Goal: Check status

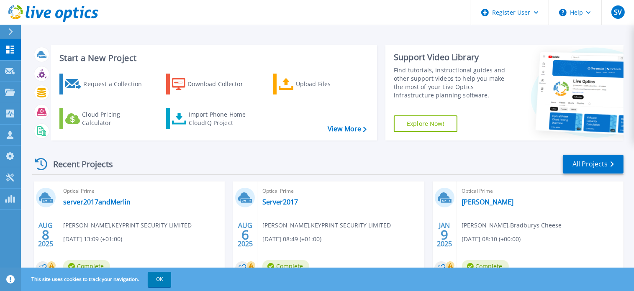
scroll to position [47, 0]
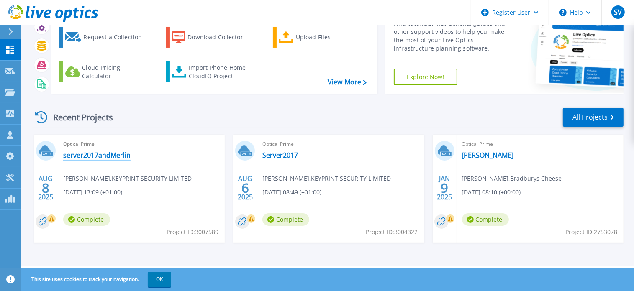
click at [87, 154] on link "server2017andMerlin" at bounding box center [96, 155] width 67 height 8
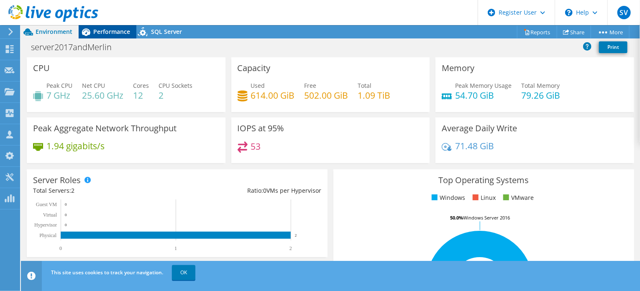
click at [106, 31] on span "Performance" at bounding box center [111, 32] width 37 height 8
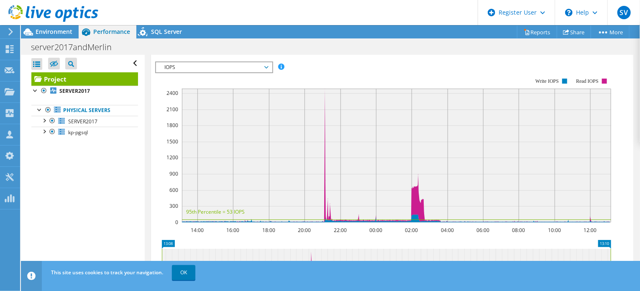
scroll to position [183, 0]
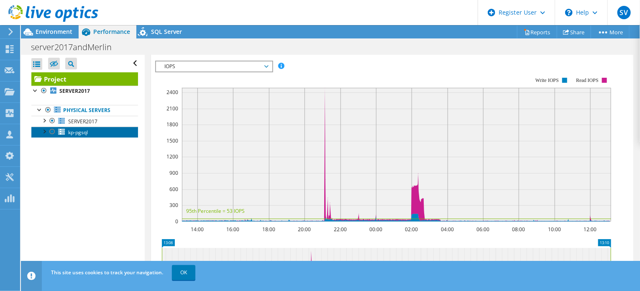
click at [72, 133] on span "kp-pgsql" at bounding box center [78, 132] width 20 height 7
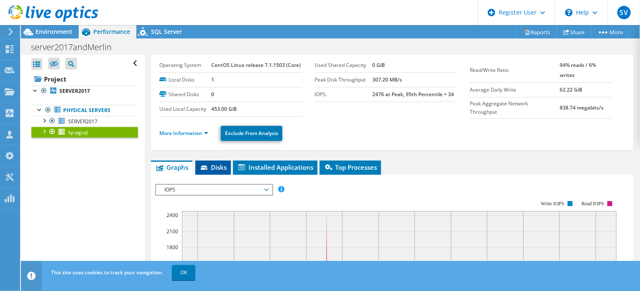
scroll to position [20, 0]
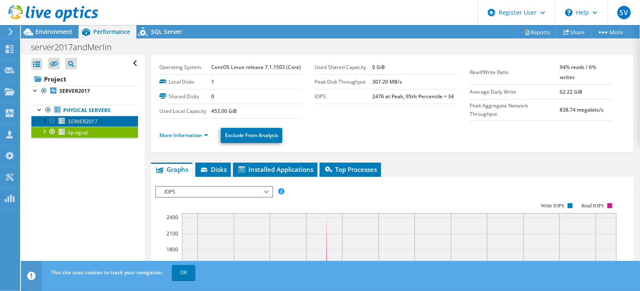
click at [87, 122] on span "SERVER2017" at bounding box center [82, 121] width 29 height 7
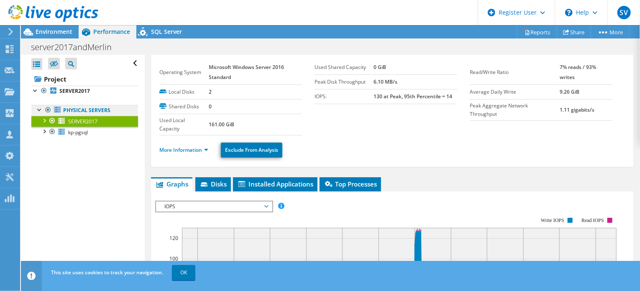
click at [78, 110] on link "Physical Servers" at bounding box center [84, 110] width 107 height 11
click at [46, 109] on div at bounding box center [48, 110] width 8 height 10
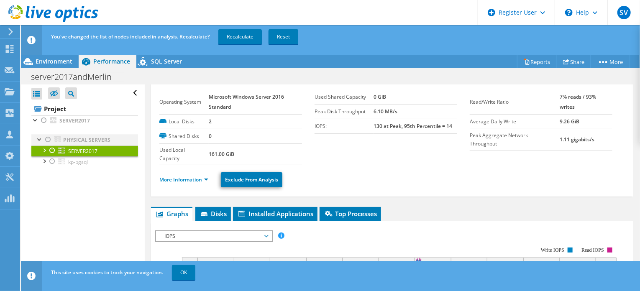
click at [46, 140] on div at bounding box center [48, 140] width 8 height 10
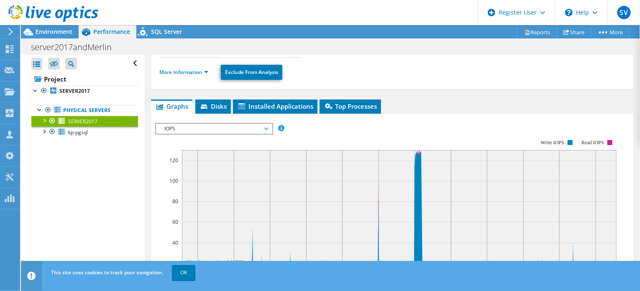
scroll to position [0, 0]
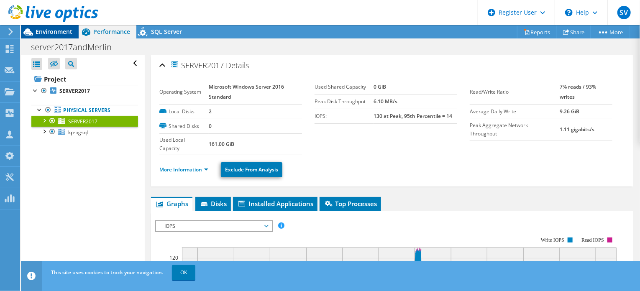
click at [56, 30] on span "Environment" at bounding box center [54, 32] width 37 height 8
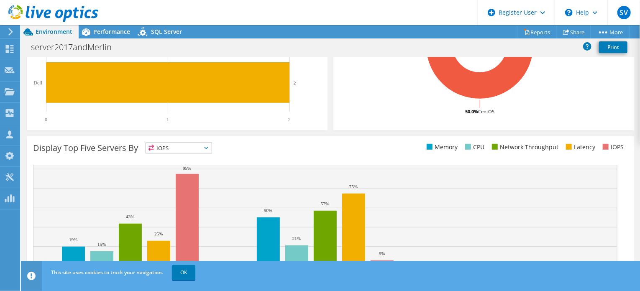
scroll to position [267, 0]
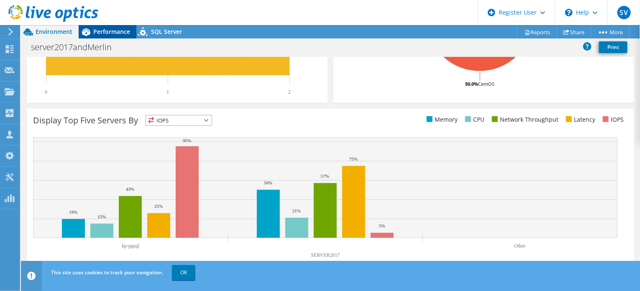
click at [117, 33] on span "Performance" at bounding box center [111, 32] width 37 height 8
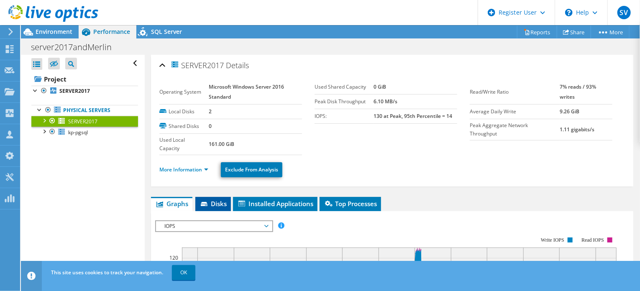
click at [226, 204] on span "Disks" at bounding box center [213, 204] width 27 height 8
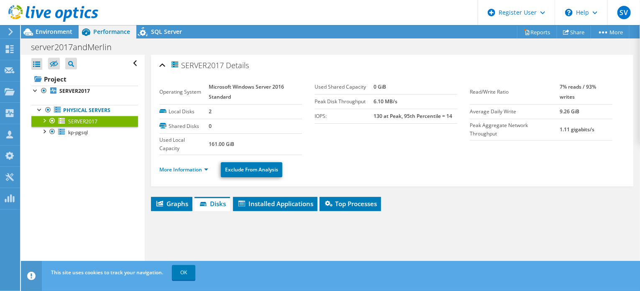
scroll to position [145, 0]
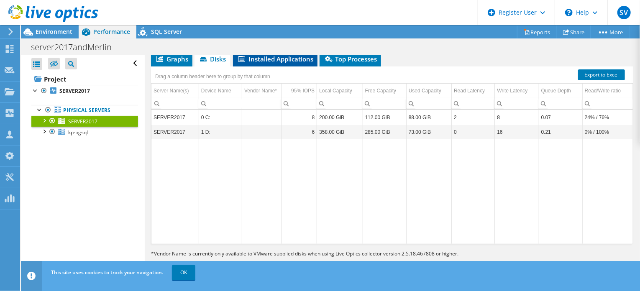
click at [266, 59] on span "Installed Applications" at bounding box center [275, 59] width 76 height 8
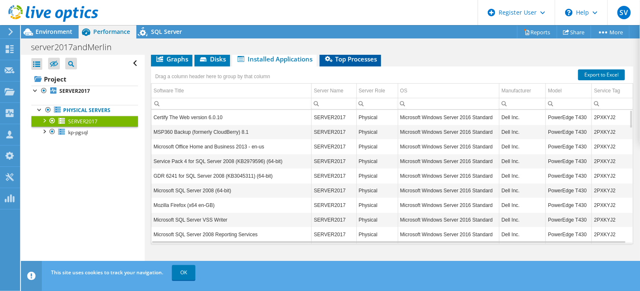
click at [343, 61] on span "Top Processes" at bounding box center [350, 59] width 53 height 8
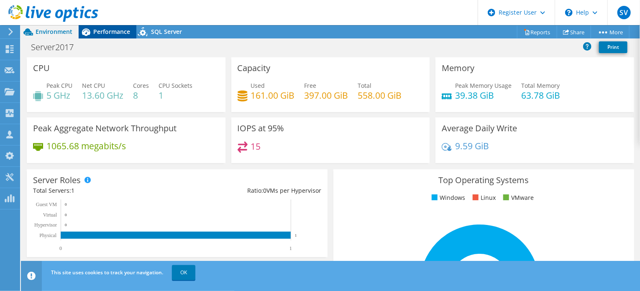
click at [102, 33] on span "Performance" at bounding box center [111, 32] width 37 height 8
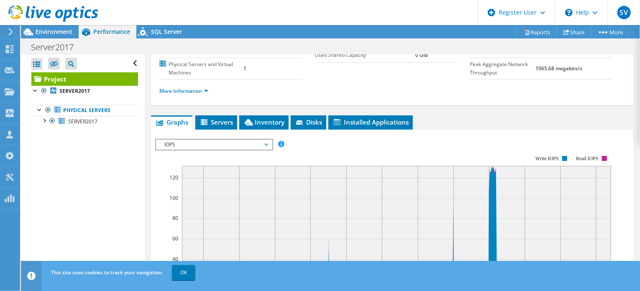
scroll to position [105, 0]
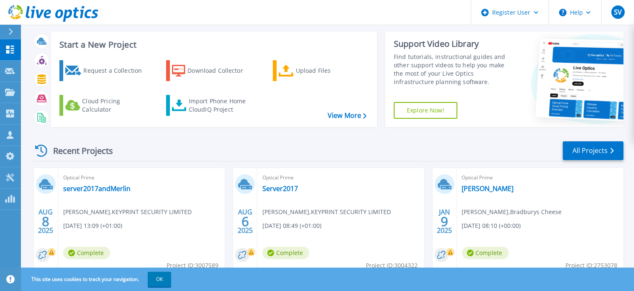
scroll to position [47, 0]
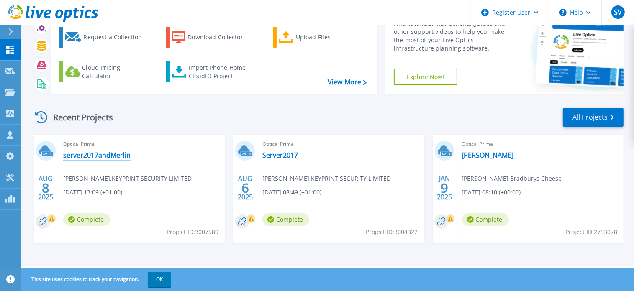
click at [98, 154] on link "server2017andMerlin" at bounding box center [96, 155] width 67 height 8
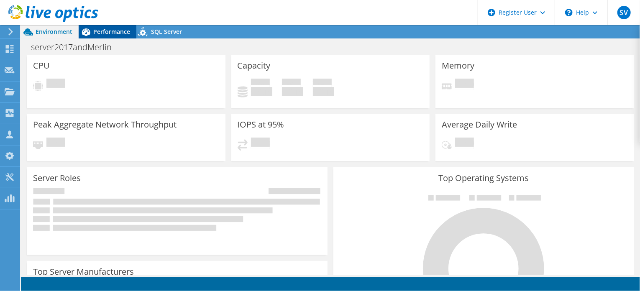
click at [98, 31] on span "Performance" at bounding box center [111, 32] width 37 height 8
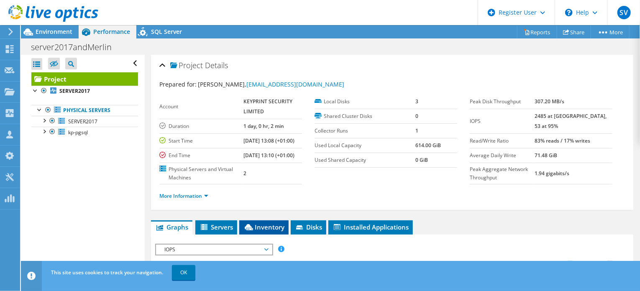
click at [272, 231] on span "Inventory" at bounding box center [263, 227] width 41 height 8
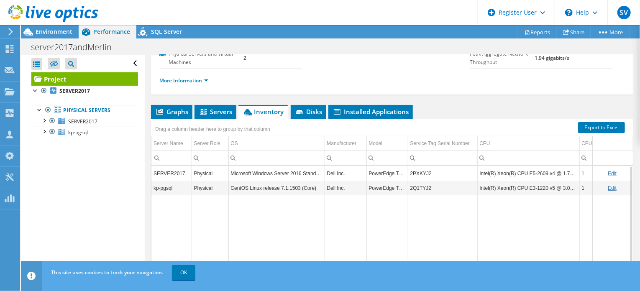
scroll to position [112, 0]
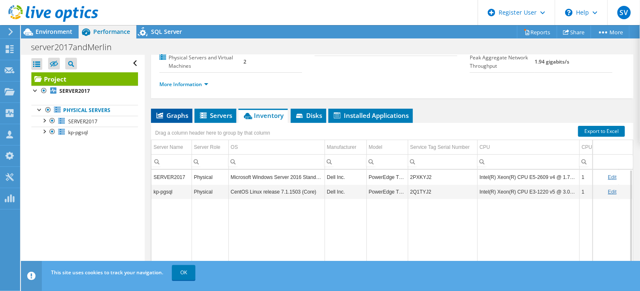
click at [177, 120] on span "Graphs" at bounding box center [171, 115] width 33 height 8
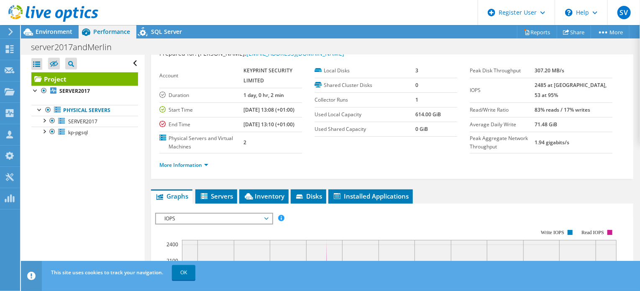
scroll to position [0, 0]
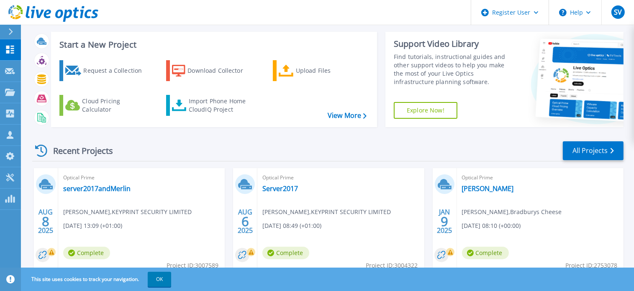
scroll to position [47, 0]
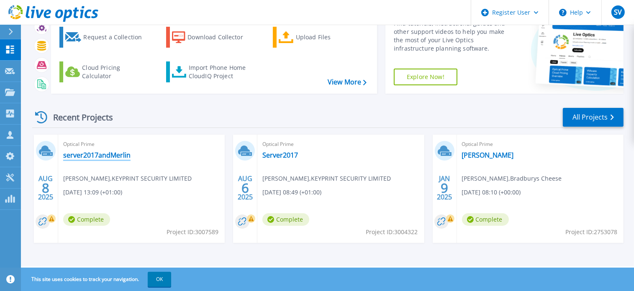
click at [74, 154] on link "server2017andMerlin" at bounding box center [96, 155] width 67 height 8
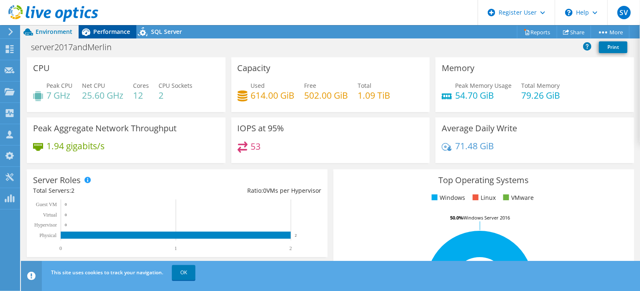
click at [120, 35] on span "Performance" at bounding box center [111, 32] width 37 height 8
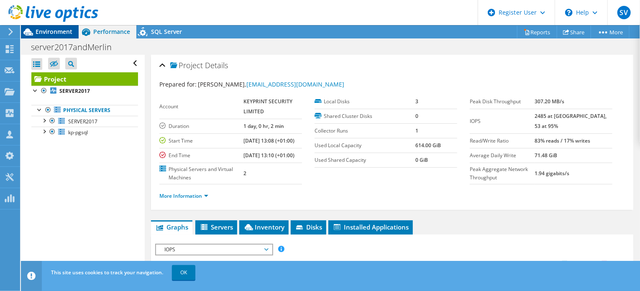
click at [46, 33] on span "Environment" at bounding box center [54, 32] width 37 height 8
